Goal: Check status: Check status

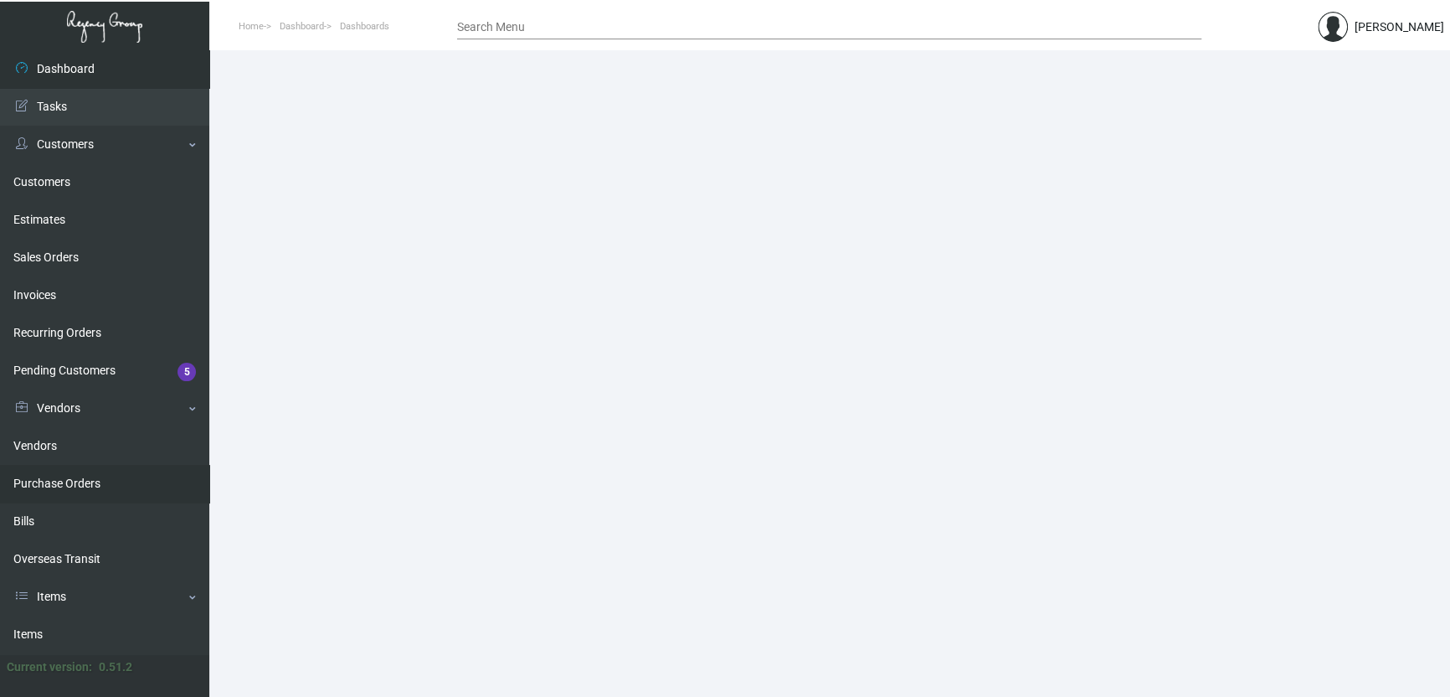
click at [103, 486] on link "Purchase Orders" at bounding box center [104, 484] width 209 height 38
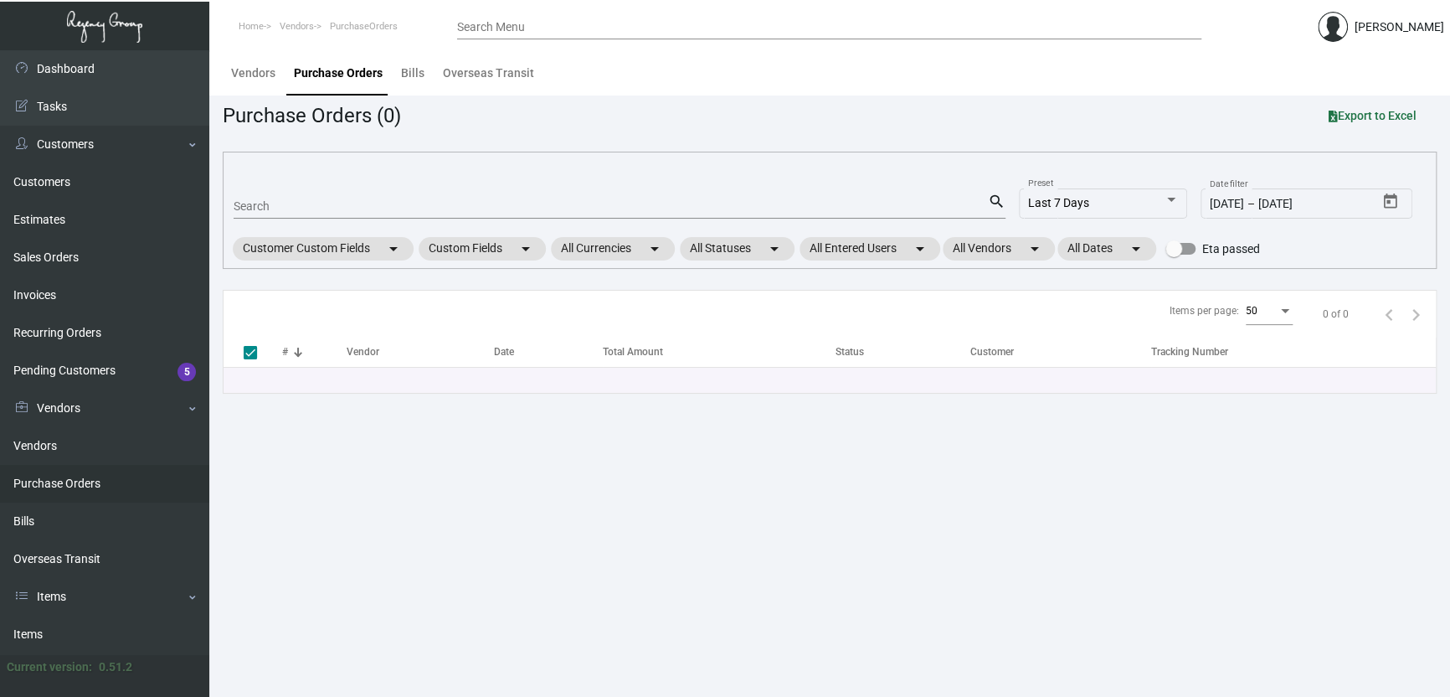
click at [265, 206] on input "Search" at bounding box center [611, 206] width 754 height 13
paste input "108159"
type input "108159"
click at [326, 466] on main "Vendors Purchase Orders Bills Overseas Transit Purchase Orders (0) Export to Ex…" at bounding box center [829, 373] width 1241 height 646
click at [303, 207] on input "108159" at bounding box center [611, 206] width 754 height 13
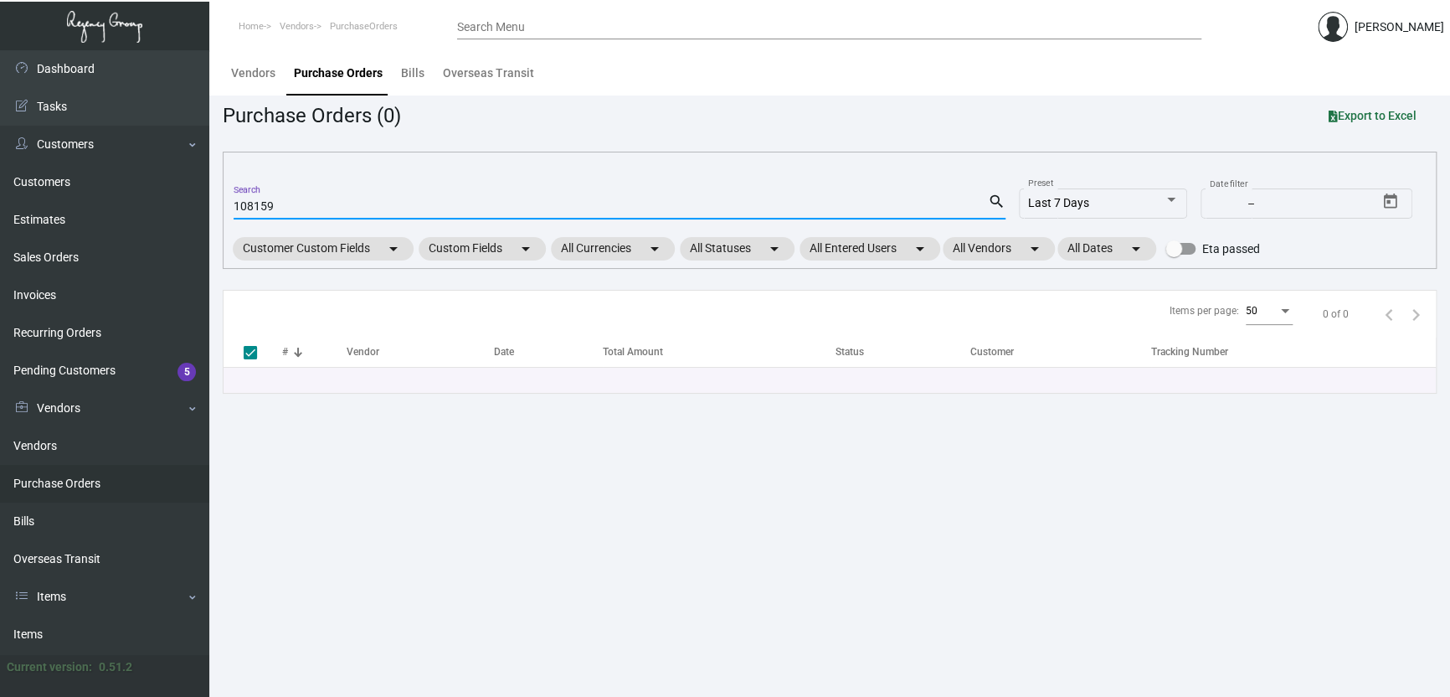
checkbox input "false"
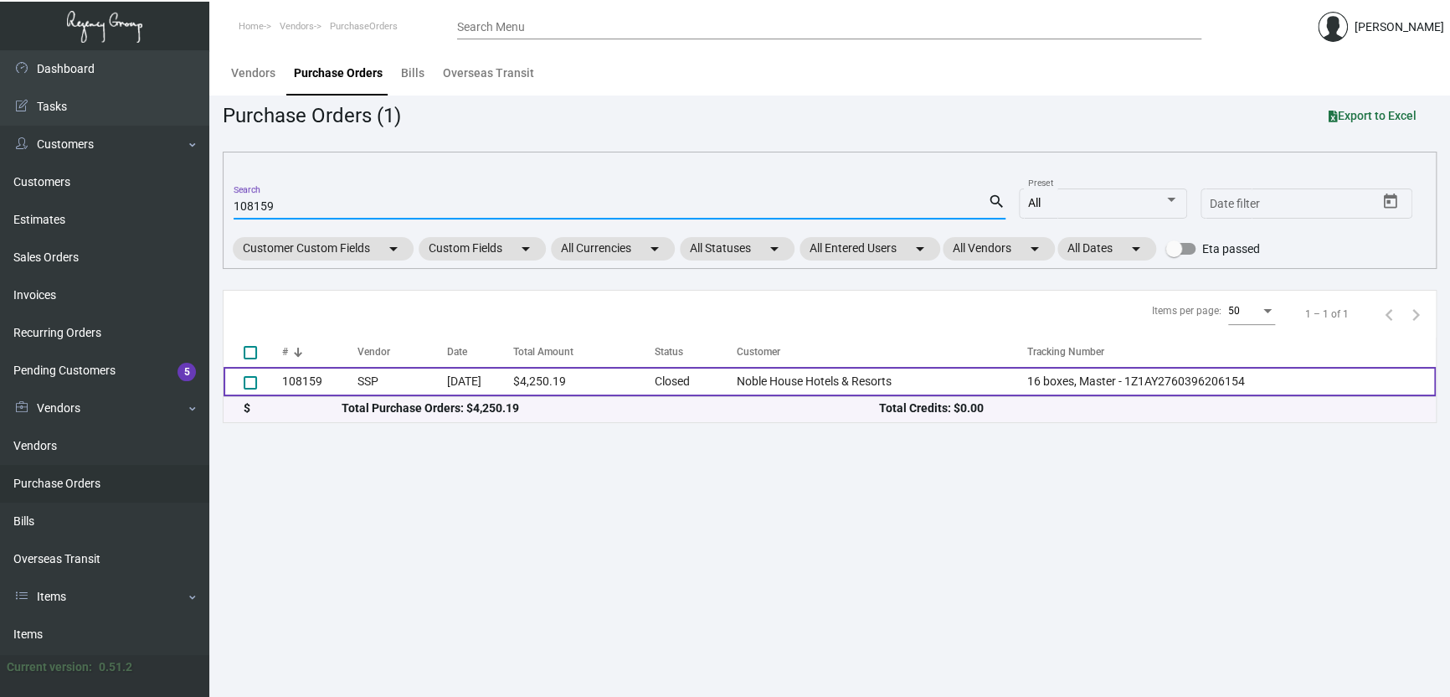
click at [489, 381] on td "[DATE]" at bounding box center [480, 381] width 66 height 29
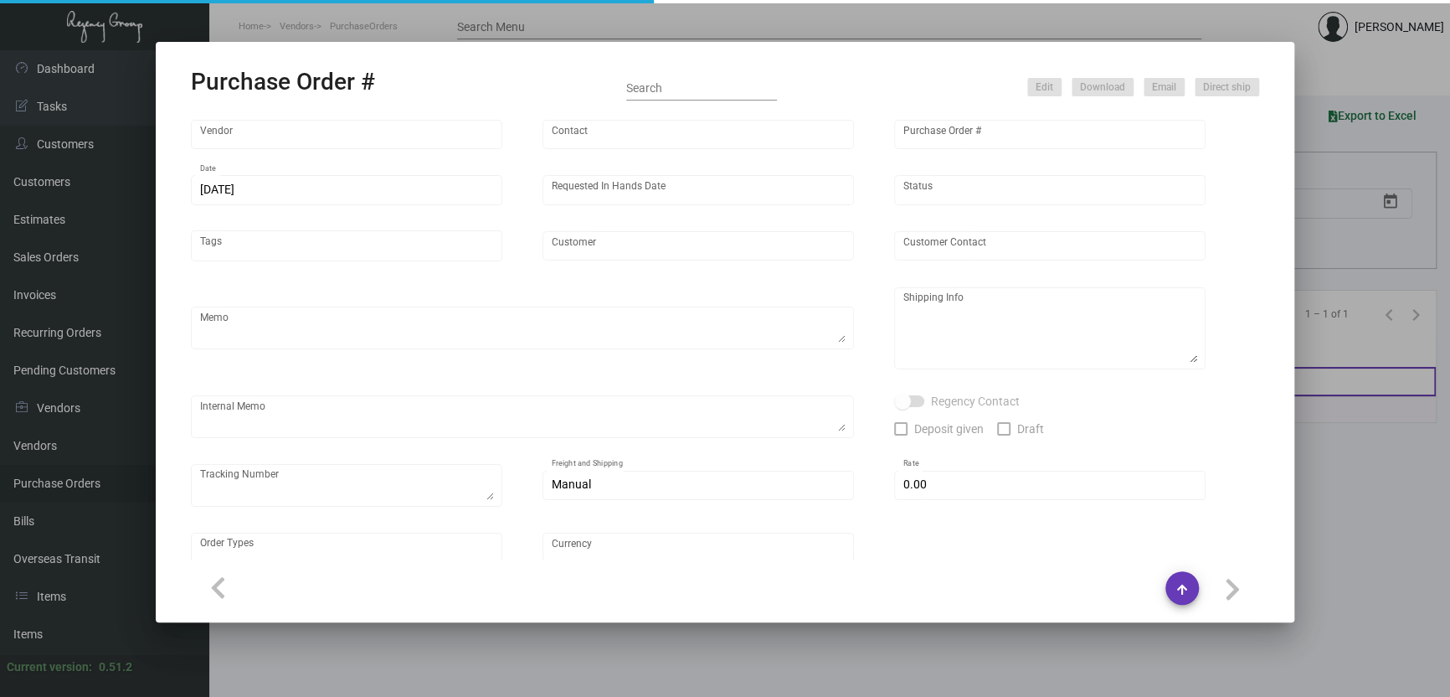
type input "SSP"
type input "[PERSON_NAME]"
type input "108159"
type input "[DATE]"
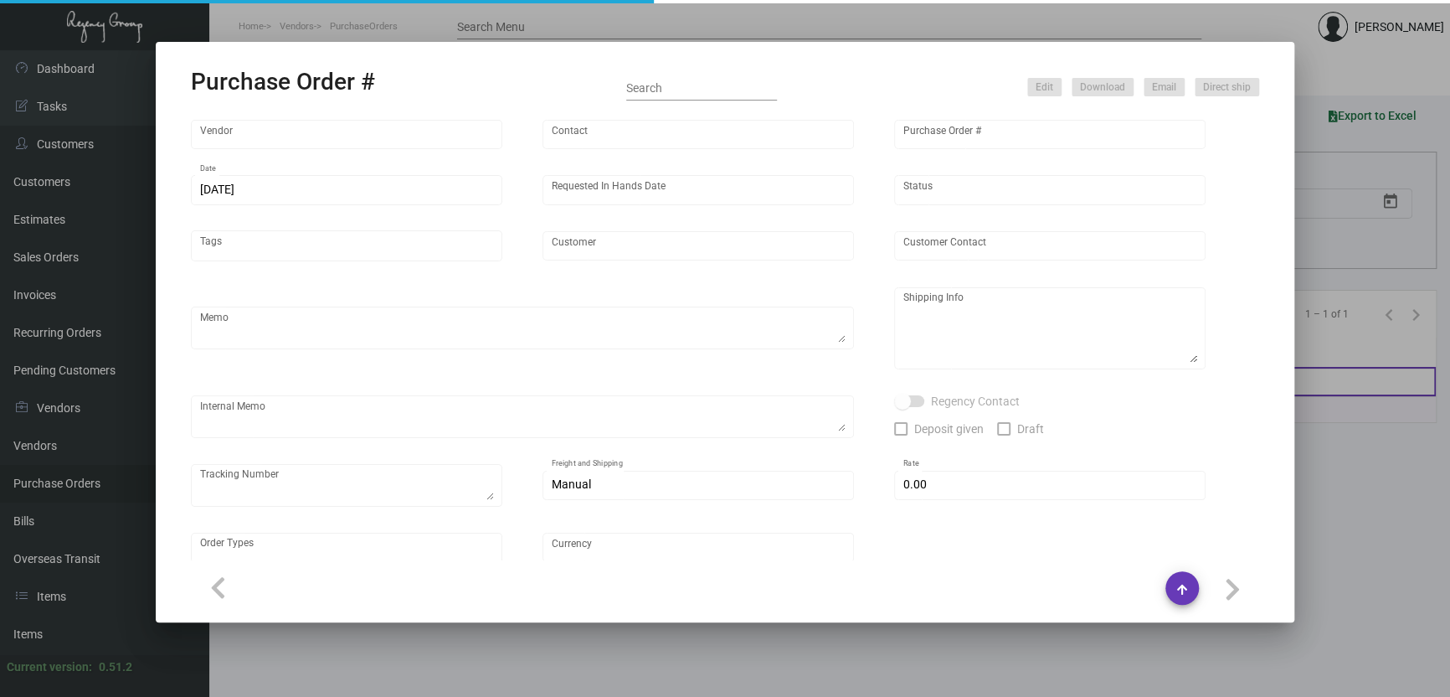
type input "Noble House Hotels & Resorts"
type textarea "Quote - 5576527 / Reorder - Purchase Order #104303 / Please reach out to SH for…"
type textarea "Regency Group LA [STREET_ADDRESS]"
type textarea "Label provided to vendor to ship to LA Warehouse. UPS Ground Cost $322.88"
checkbox input "true"
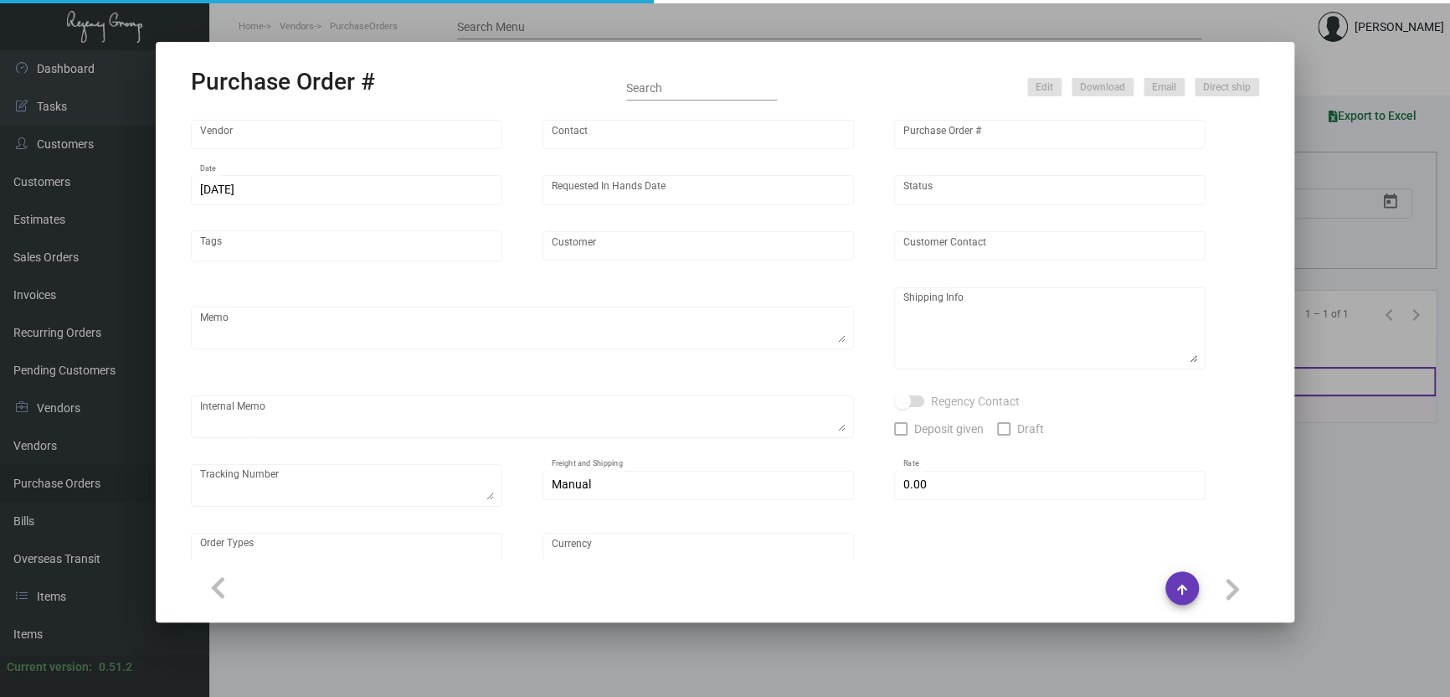
type textarea "16 boxes, Master - 1Z1AY2760396206154"
type input "$ 0.00"
type input "United States Dollar $"
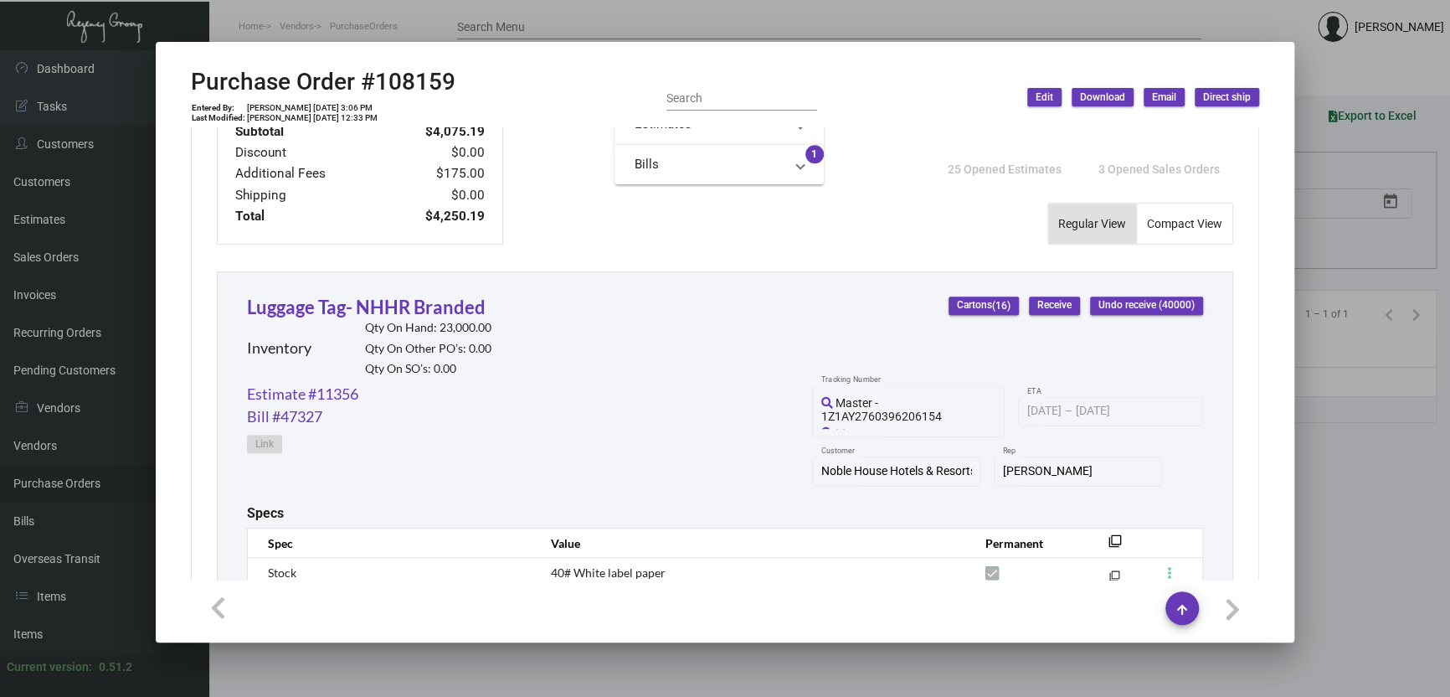
scroll to position [889, 0]
